Goal: Task Accomplishment & Management: Use online tool/utility

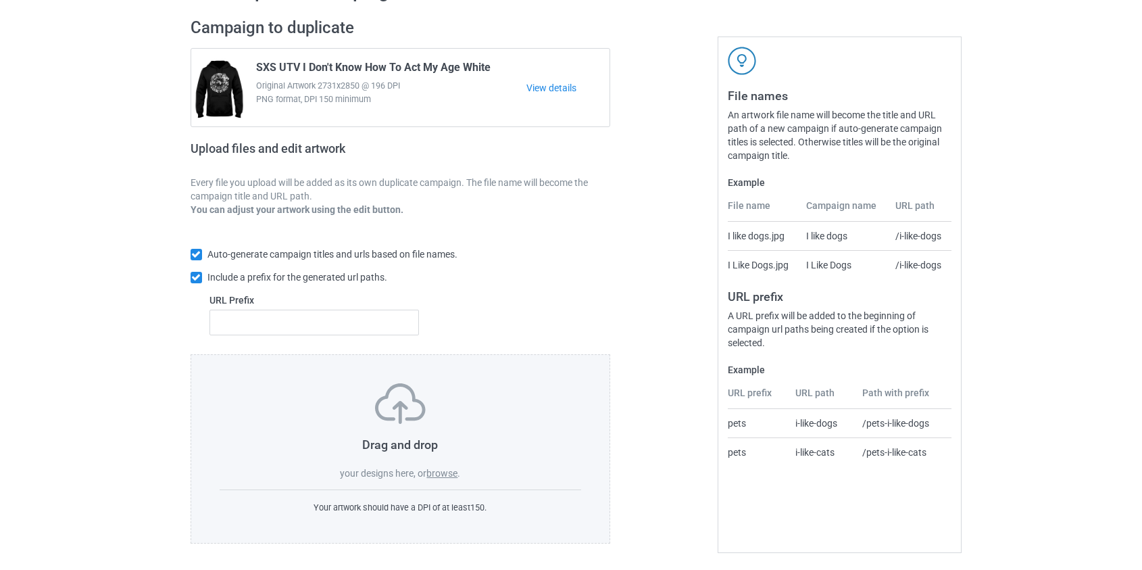
scroll to position [88, 0]
click at [441, 468] on label "browse" at bounding box center [442, 471] width 31 height 11
click at [0, 0] on input "browse" at bounding box center [0, 0] width 0 height 0
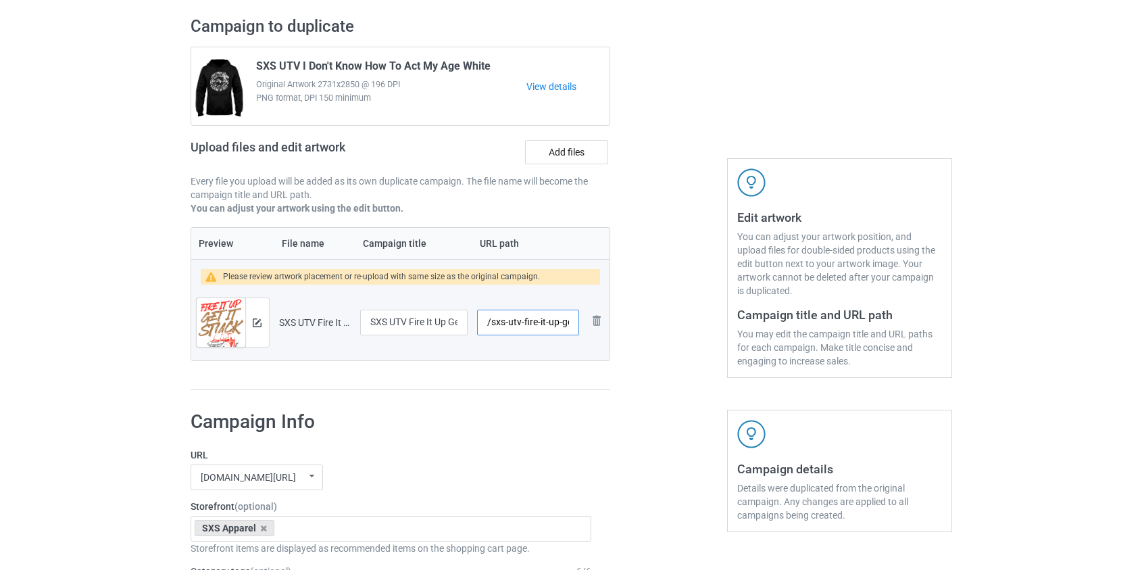
click at [514, 318] on input "/sxs-utv-fire-it-up-get-it-stuck" at bounding box center [527, 323] width 101 height 26
drag, startPoint x: 519, startPoint y: 317, endPoint x: 846, endPoint y: 313, distance: 326.5
click at [846, 316] on div "Campaign to duplicate SXS UTV I Don't Know How To Act My Age White Original Art…" at bounding box center [571, 203] width 781 height 393
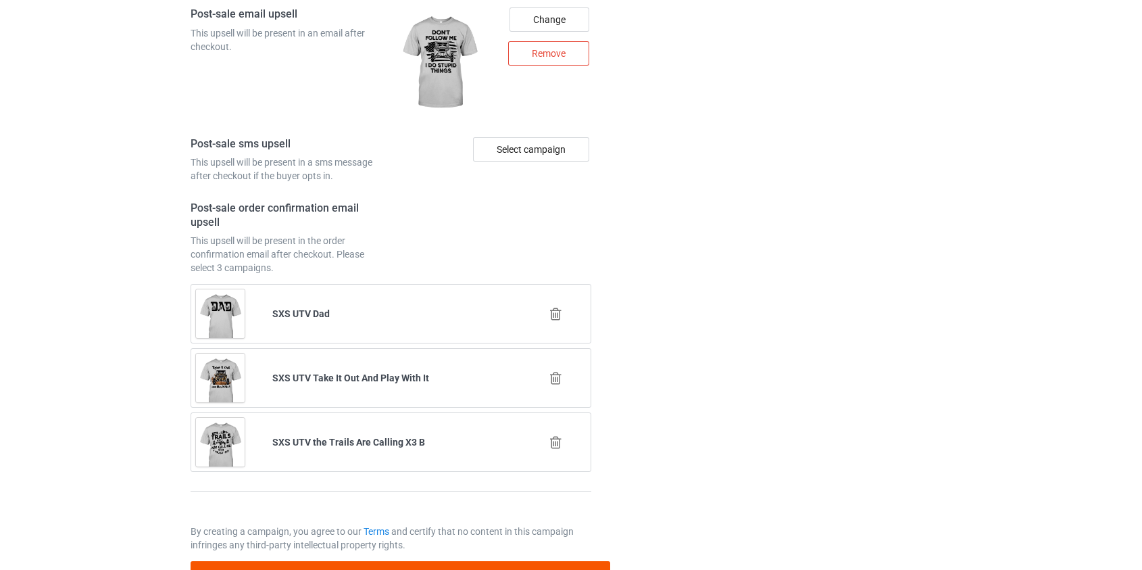
scroll to position [1914, 0]
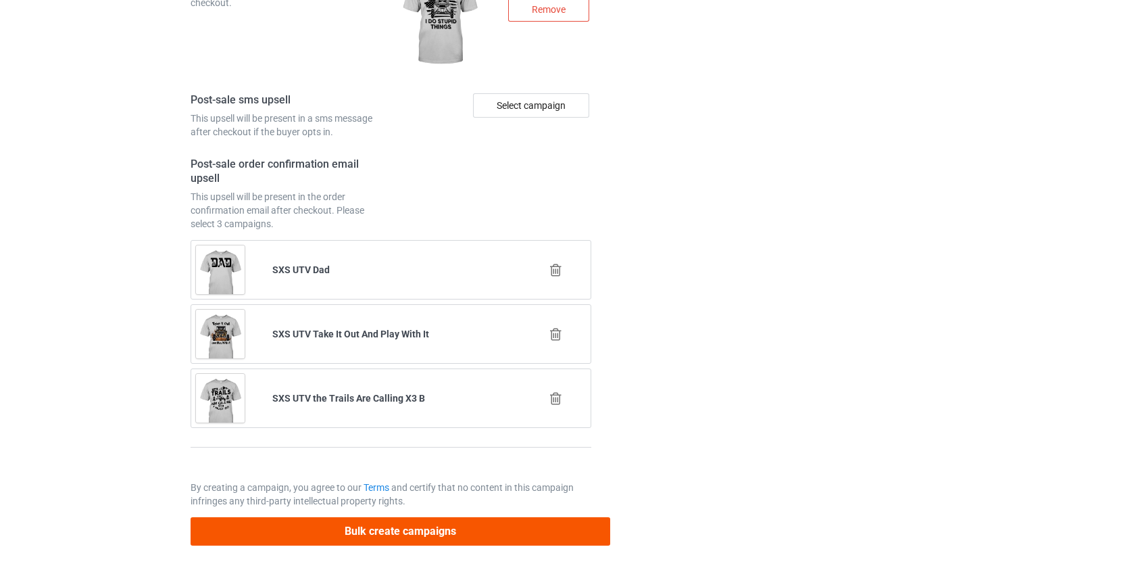
type input "/sxs-fire"
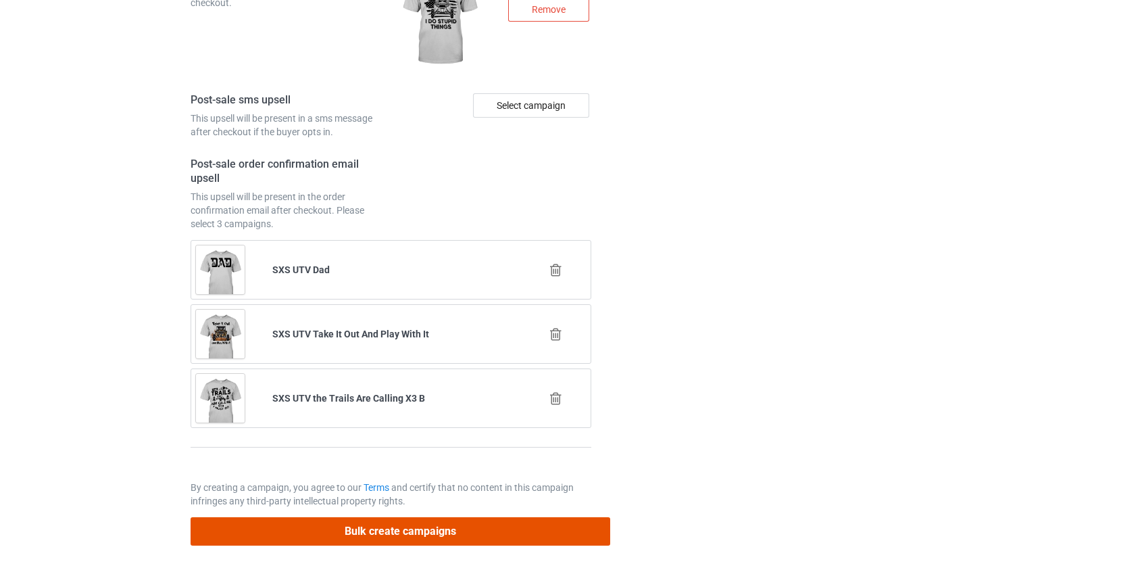
click at [339, 527] on button "Bulk create campaigns" at bounding box center [401, 531] width 420 height 28
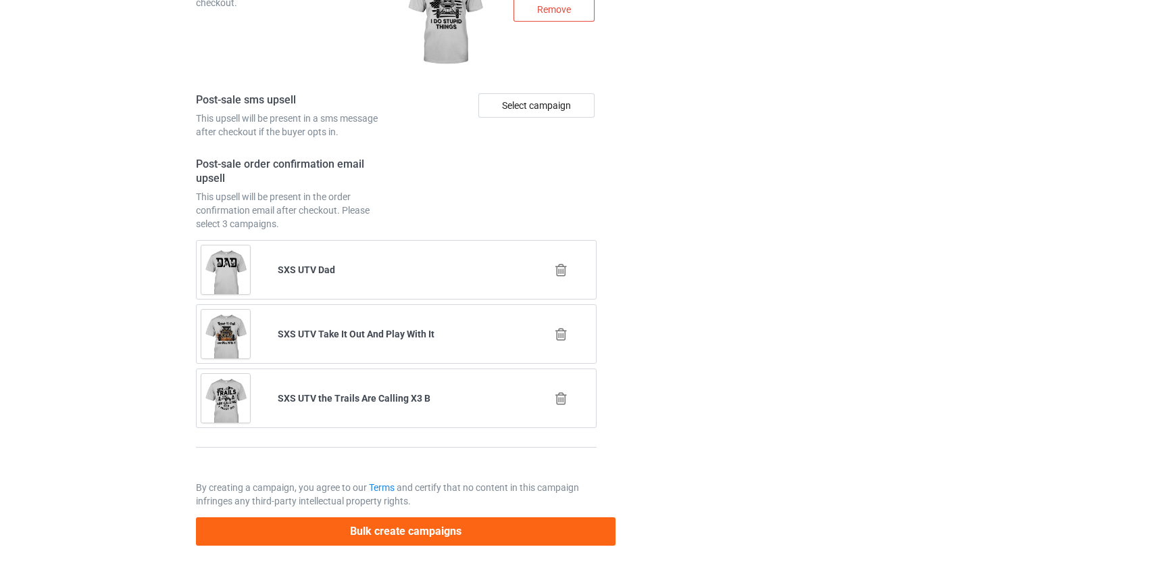
scroll to position [0, 0]
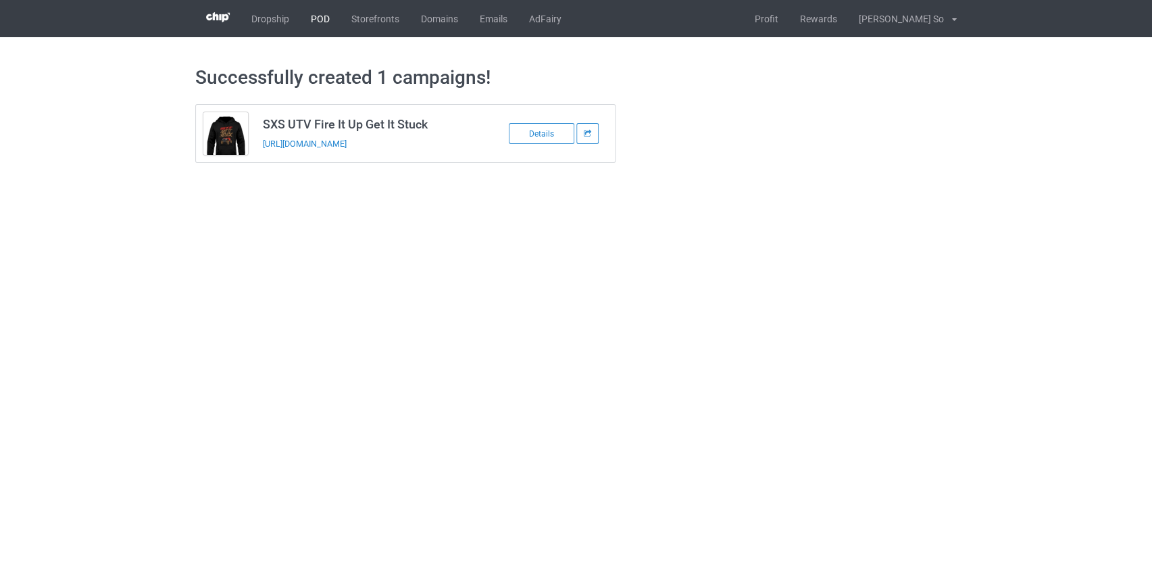
drag, startPoint x: 331, startPoint y: 143, endPoint x: 331, endPoint y: 12, distance: 131.1
click at [320, 23] on link "POD" at bounding box center [320, 18] width 41 height 37
click at [322, 14] on link "POD" at bounding box center [320, 18] width 41 height 37
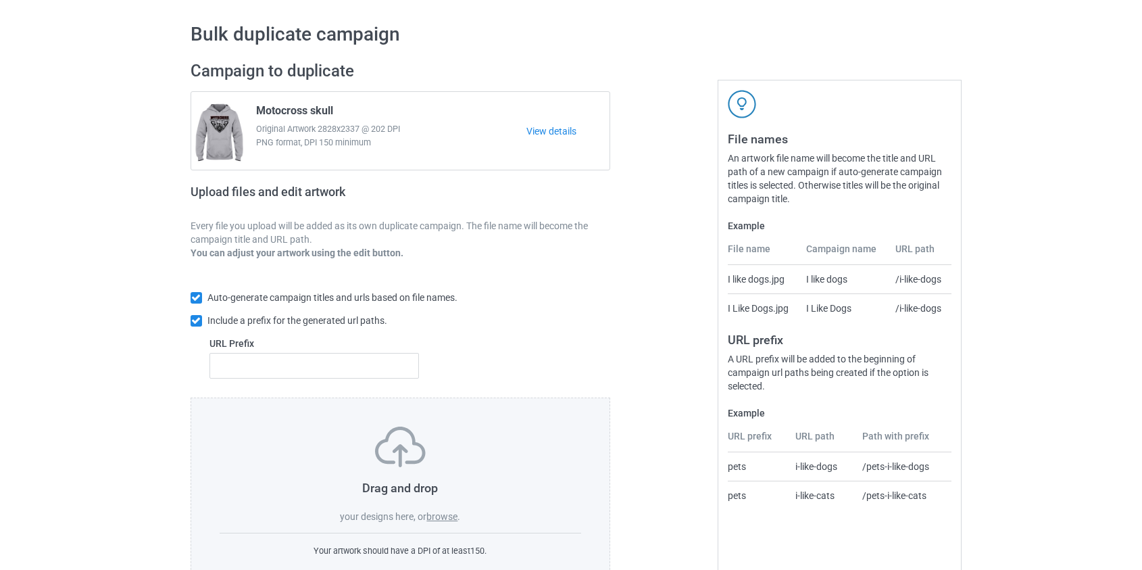
scroll to position [88, 0]
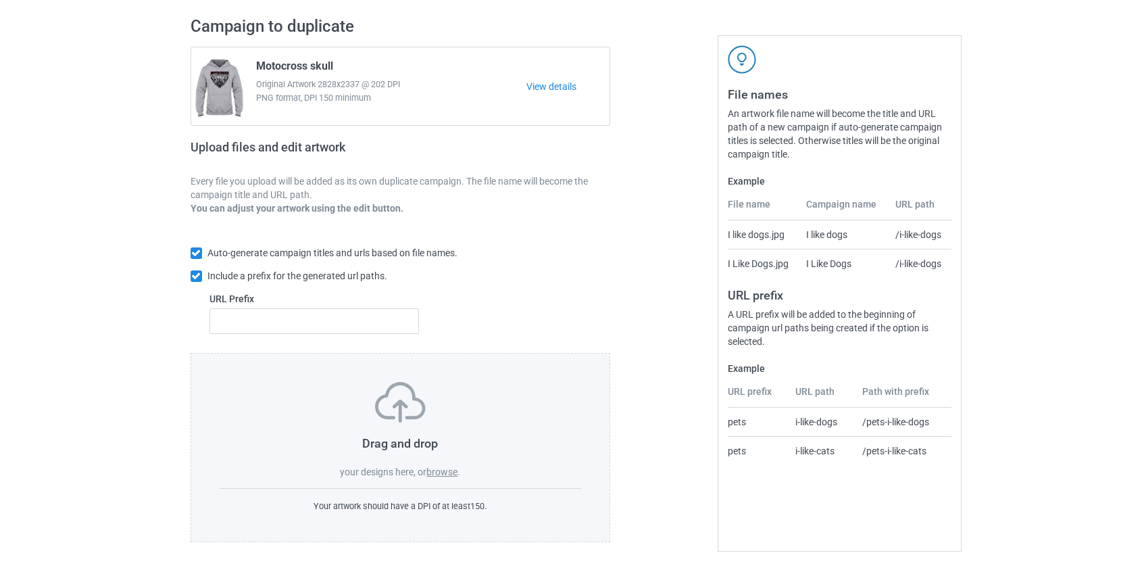
click at [450, 472] on label "browse" at bounding box center [442, 471] width 31 height 11
click at [0, 0] on input "browse" at bounding box center [0, 0] width 0 height 0
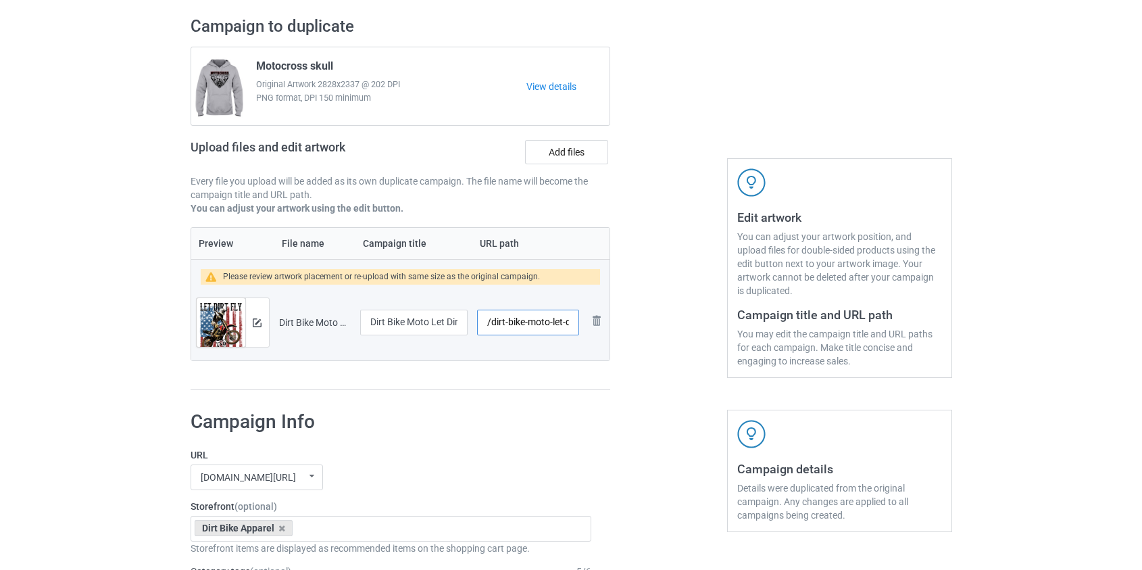
drag, startPoint x: 527, startPoint y: 322, endPoint x: 492, endPoint y: 320, distance: 35.2
click at [492, 320] on input "/dirt-bike-moto-let-dirt-fly-and-freedom-ring" at bounding box center [527, 323] width 101 height 26
drag, startPoint x: 530, startPoint y: 321, endPoint x: 516, endPoint y: 322, distance: 14.3
click at [516, 322] on input "/moto-let-dirt-fly-and-freedom-ring" at bounding box center [527, 323] width 101 height 26
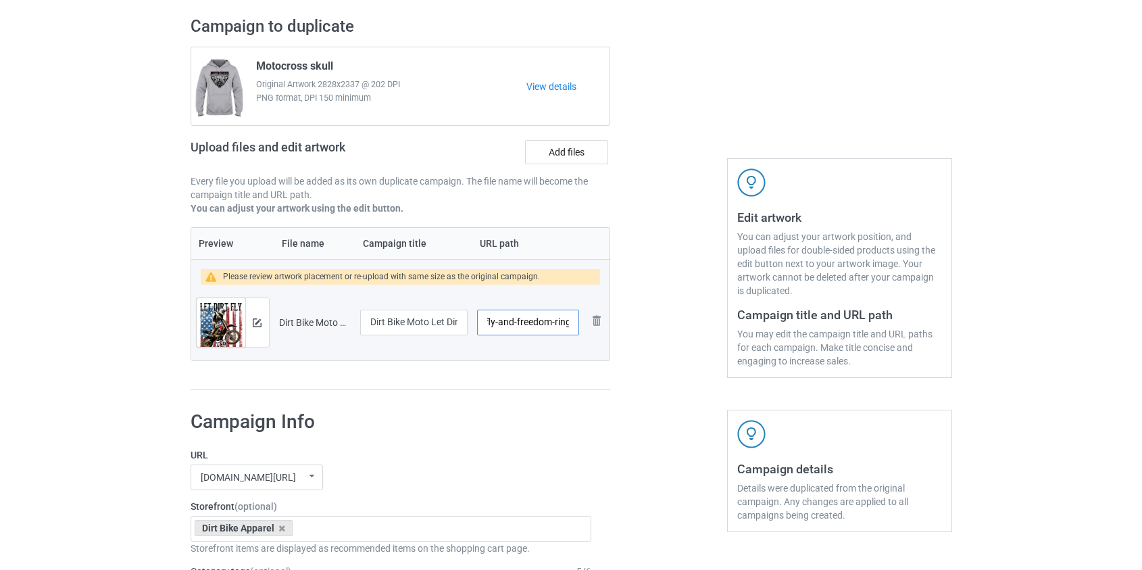
drag, startPoint x: 541, startPoint y: 321, endPoint x: 760, endPoint y: 321, distance: 219.0
click at [760, 321] on div "Campaign to duplicate Motocross skull Original Artwork 2828x2337 @ 202 DPI PNG …" at bounding box center [571, 203] width 781 height 393
drag, startPoint x: 531, startPoint y: 318, endPoint x: 560, endPoint y: 356, distance: 48.3
click at [531, 318] on input "/moto-dirt-fly" at bounding box center [527, 323] width 101 height 26
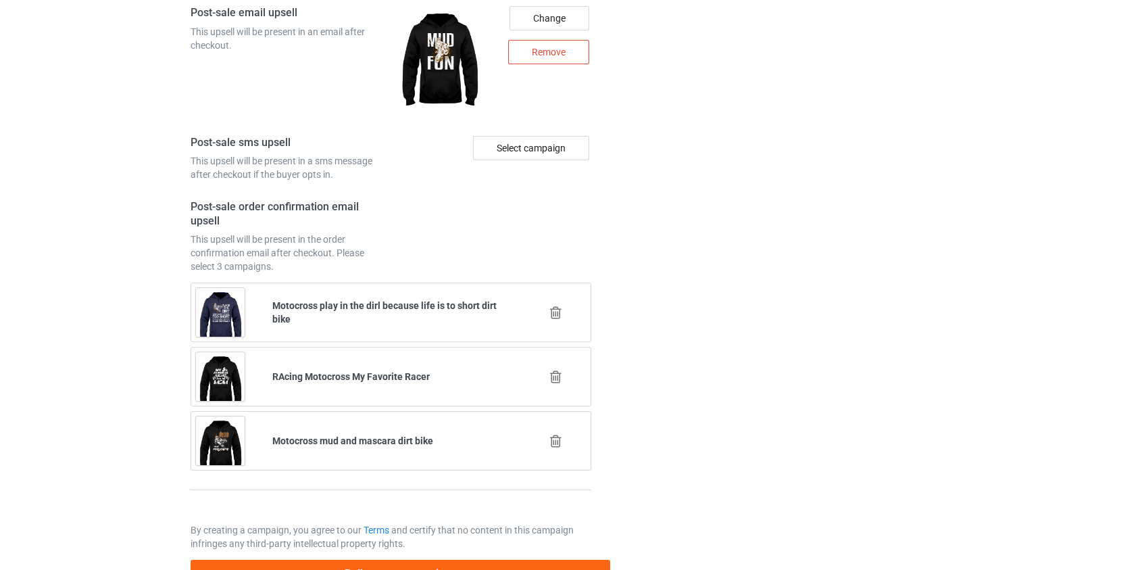
scroll to position [1895, 0]
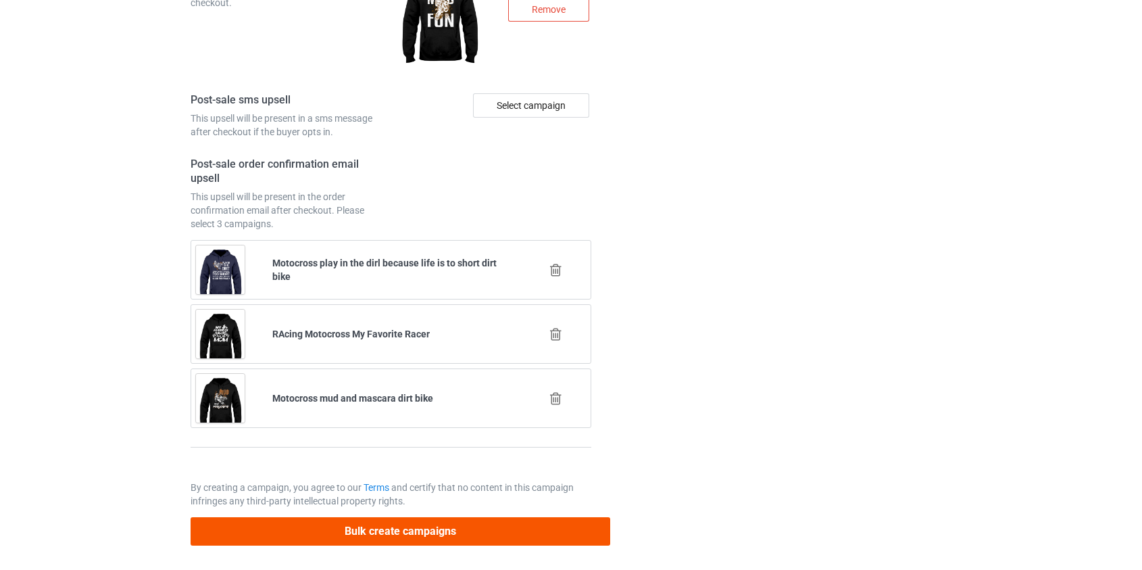
type input "/moto-dirtfly"
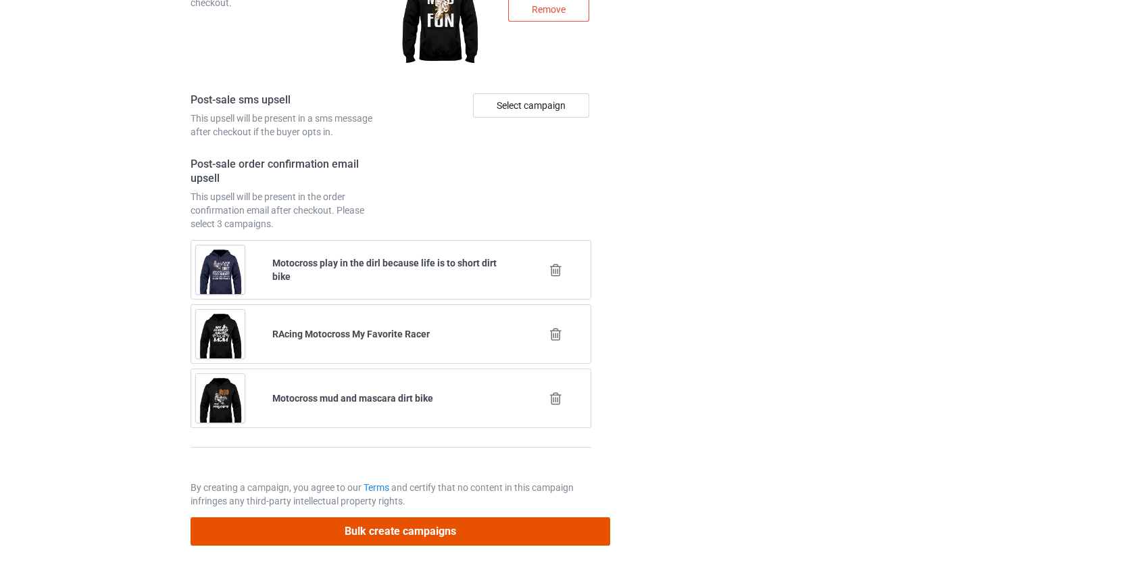
click at [395, 533] on button "Bulk create campaigns" at bounding box center [401, 531] width 420 height 28
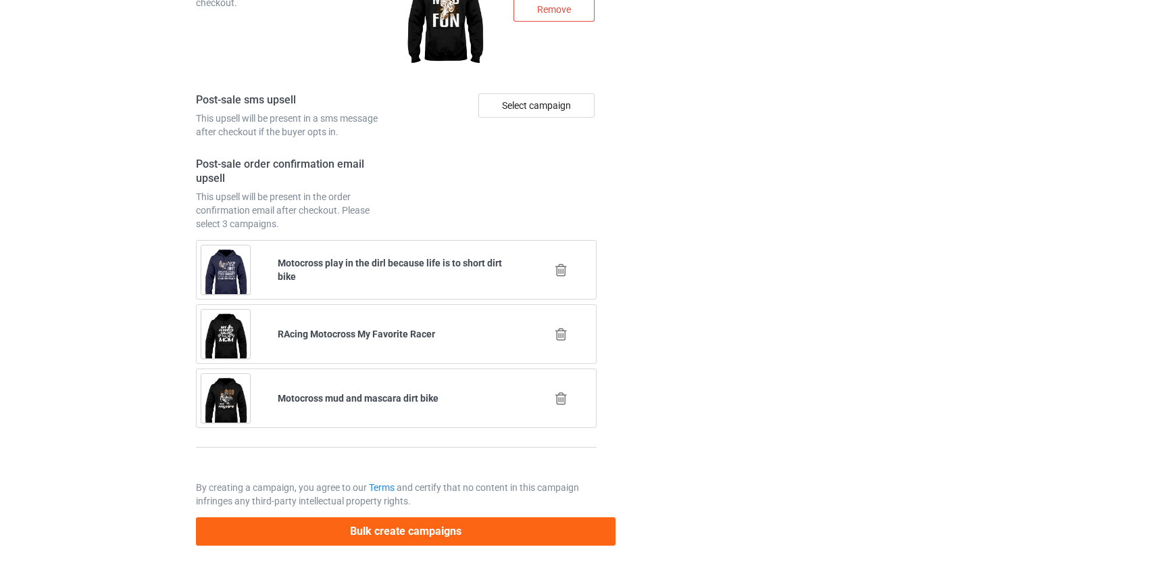
scroll to position [0, 0]
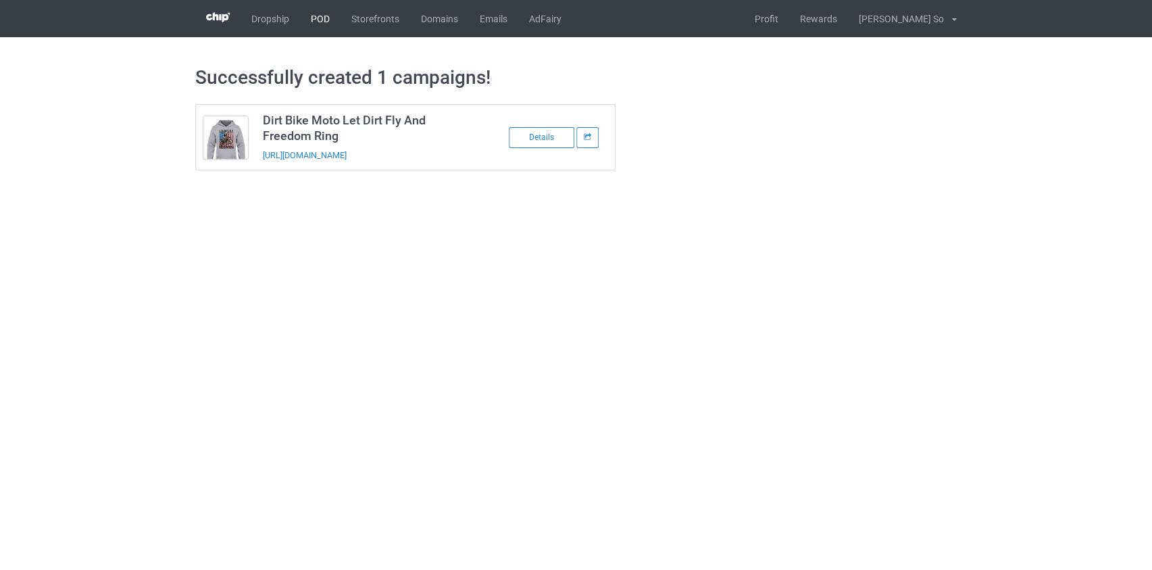
click at [320, 19] on link "POD" at bounding box center [320, 18] width 41 height 37
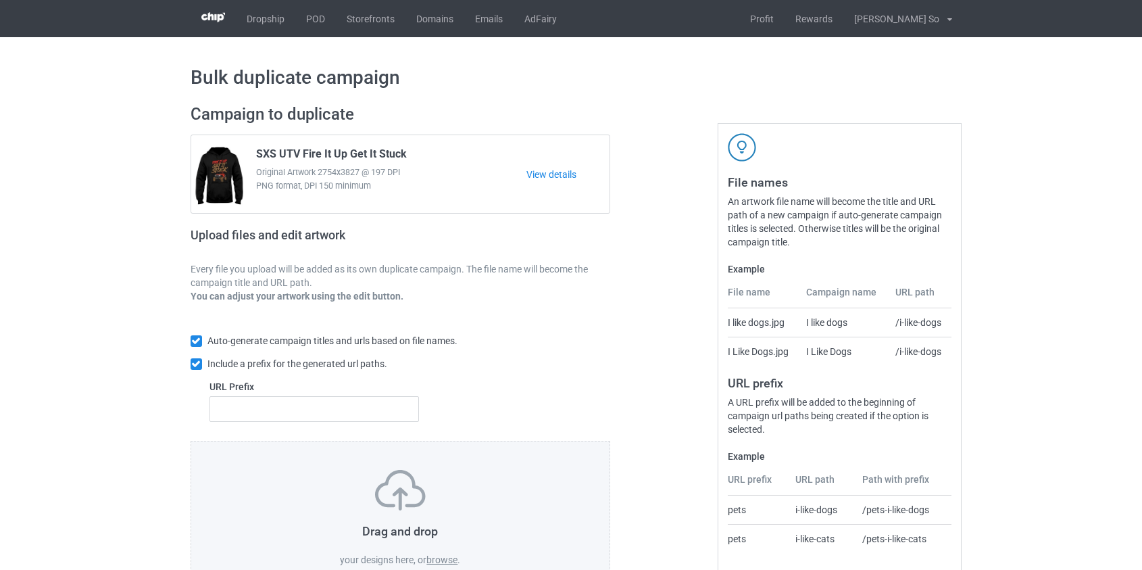
click at [435, 554] on label "browse" at bounding box center [442, 559] width 31 height 11
click at [0, 0] on input "browse" at bounding box center [0, 0] width 0 height 0
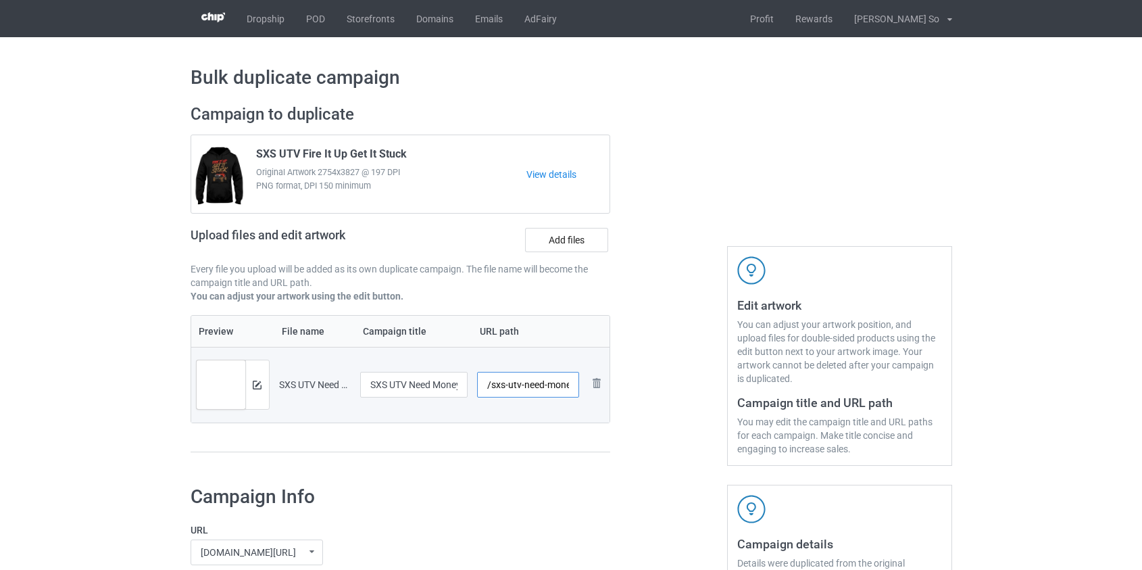
click at [510, 381] on input "/sxs-utv-need-money-for-side-by-sides" at bounding box center [528, 385] width 102 height 26
drag, startPoint x: 558, startPoint y: 383, endPoint x: 746, endPoint y: 388, distance: 187.3
click at [746, 388] on div "Campaign to duplicate SXS UTV Fire It Up Get It Stuck Original Artwork 2754x382…" at bounding box center [571, 285] width 781 height 381
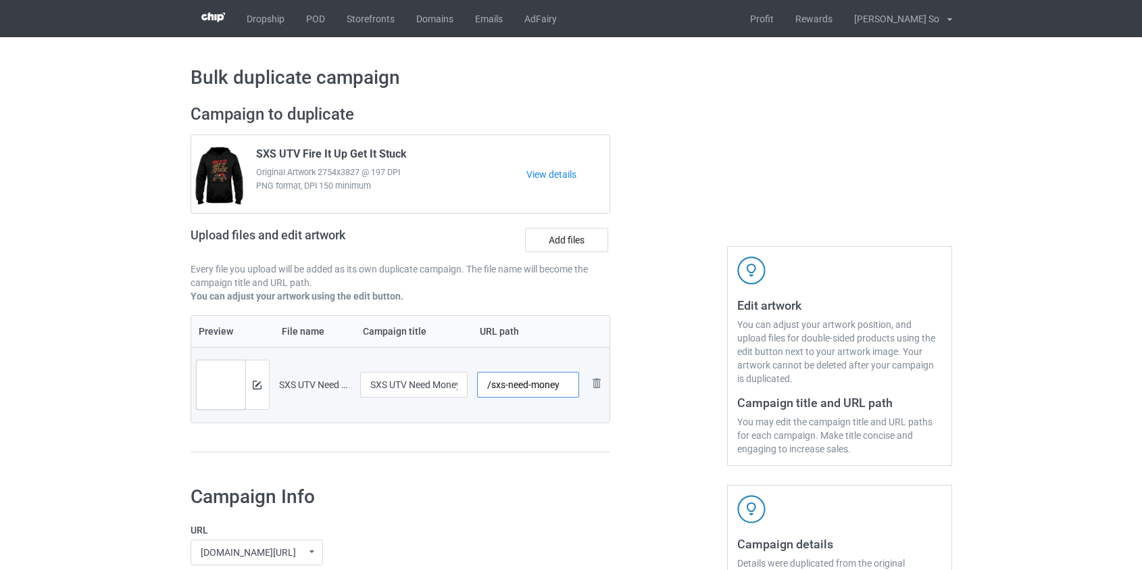
scroll to position [0, 0]
drag, startPoint x: 531, startPoint y: 385, endPoint x: 515, endPoint y: 385, distance: 15.6
click at [515, 385] on input "/sxs-need-money" at bounding box center [528, 385] width 102 height 26
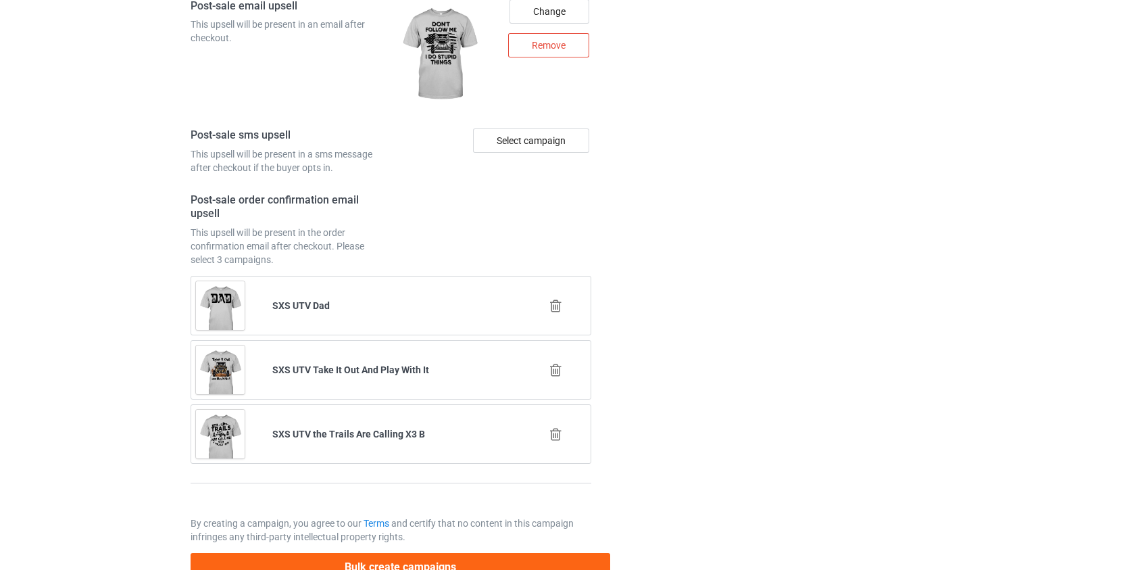
scroll to position [1902, 0]
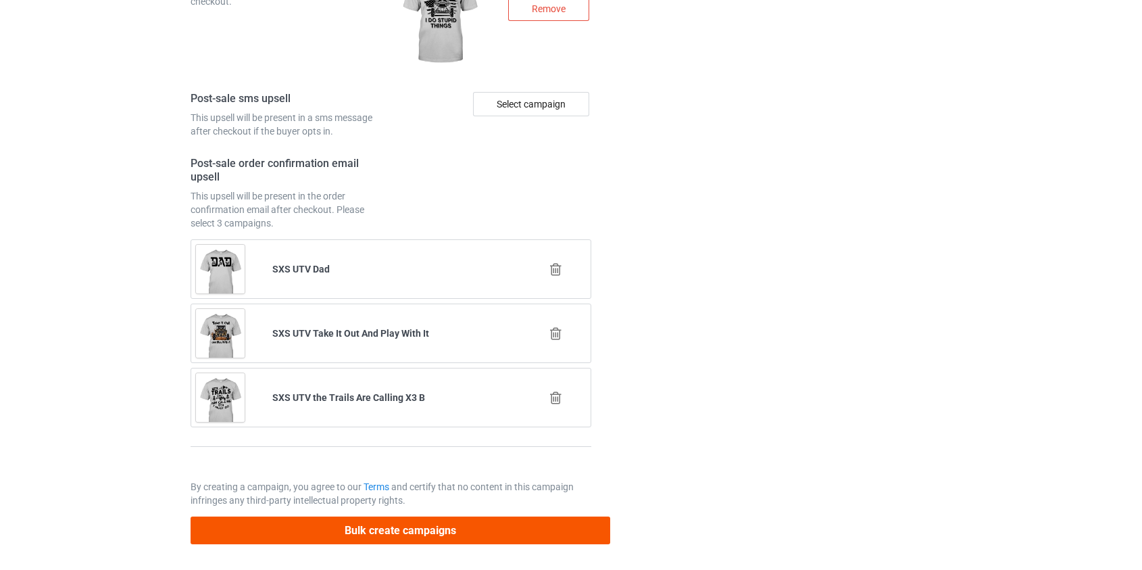
type input "/sxs-nmoney"
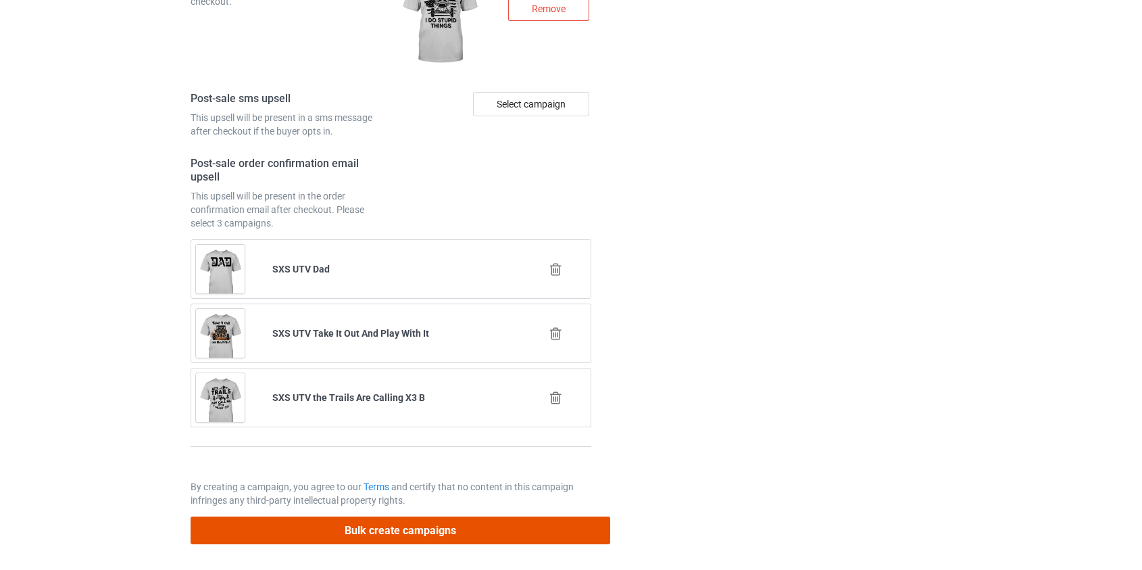
click at [391, 529] on button "Bulk create campaigns" at bounding box center [401, 530] width 420 height 28
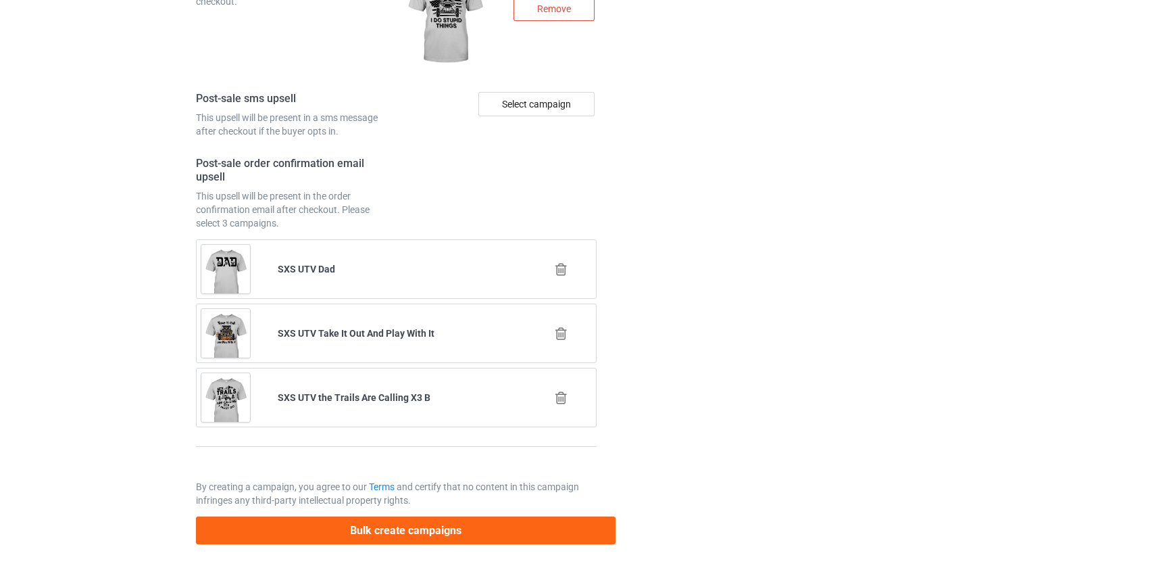
scroll to position [0, 0]
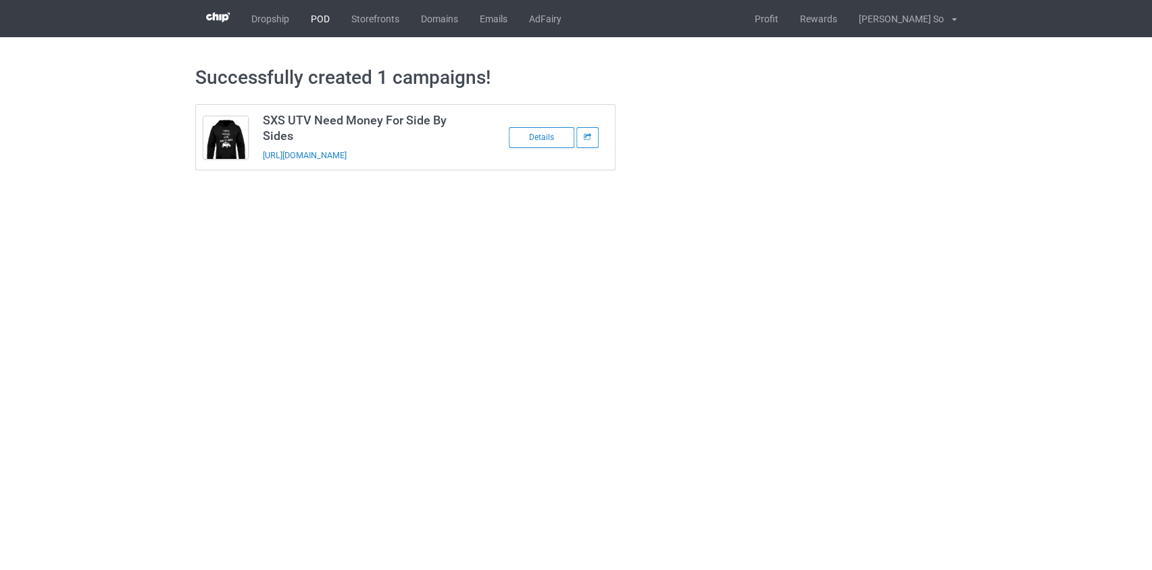
click at [317, 18] on link "POD" at bounding box center [320, 18] width 41 height 37
